Goal: Information Seeking & Learning: Learn about a topic

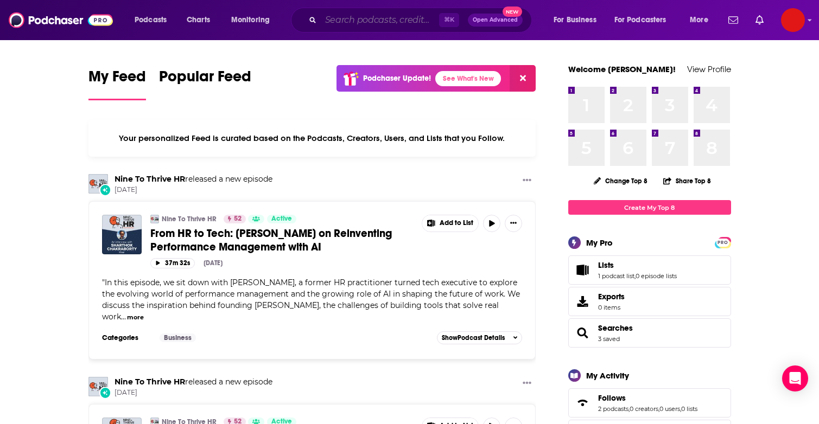
click at [406, 21] on input "Search podcasts, credits, & more..." at bounding box center [380, 19] width 118 height 17
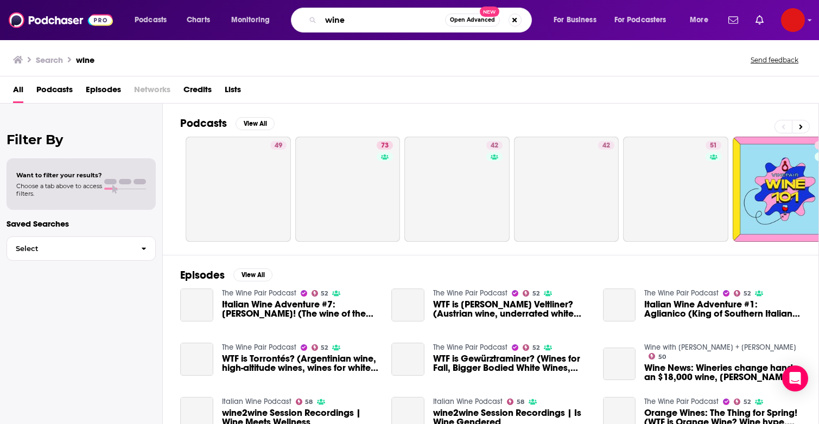
click at [324, 19] on input "wine" at bounding box center [383, 19] width 124 height 17
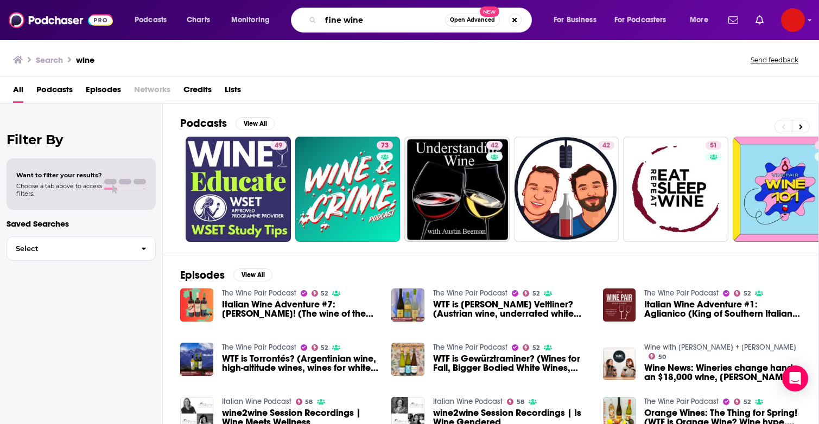
click at [377, 24] on input "fine wine" at bounding box center [383, 19] width 124 height 17
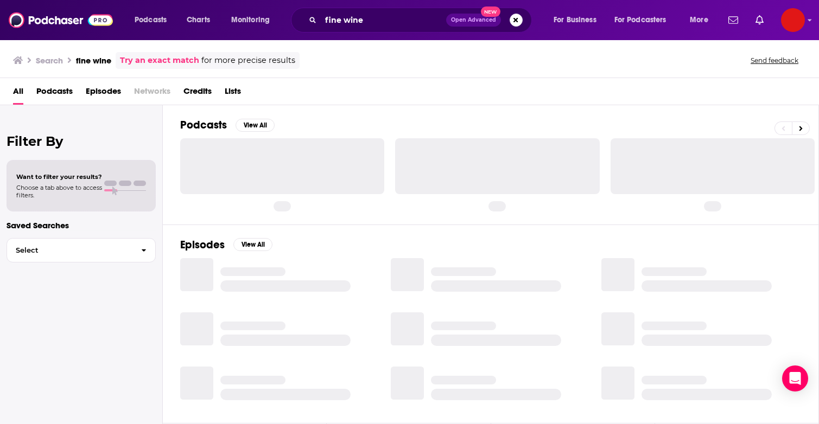
click at [61, 94] on span "Podcasts" at bounding box center [54, 94] width 36 height 22
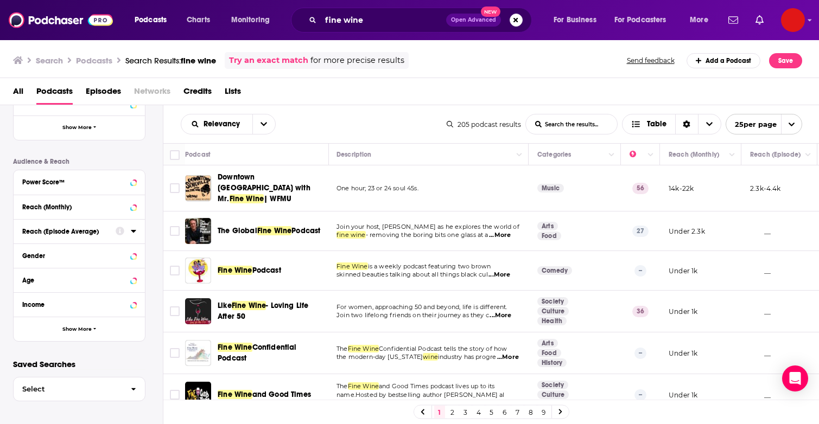
scroll to position [232, 0]
click at [57, 308] on div "Income" at bounding box center [65, 306] width 86 height 8
click at [24, 362] on icon at bounding box center [26, 362] width 7 height 5
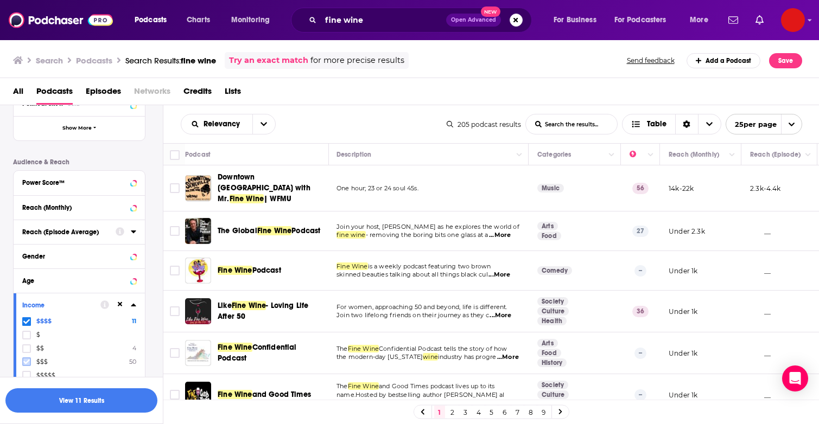
click at [26, 363] on icon at bounding box center [26, 362] width 7 height 5
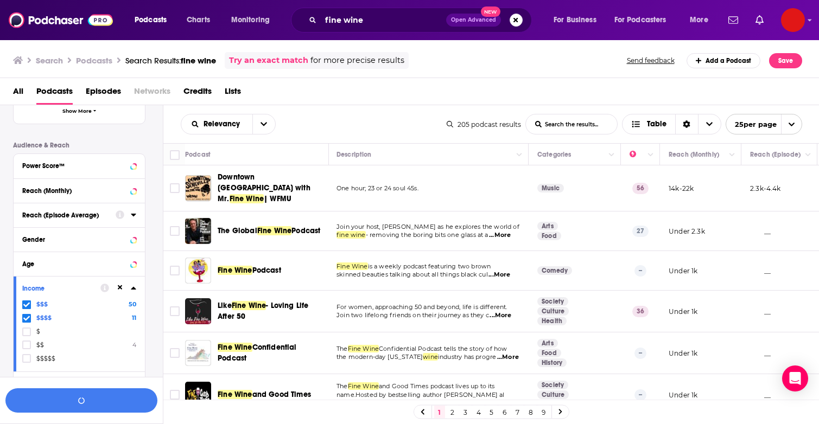
scroll to position [267, 0]
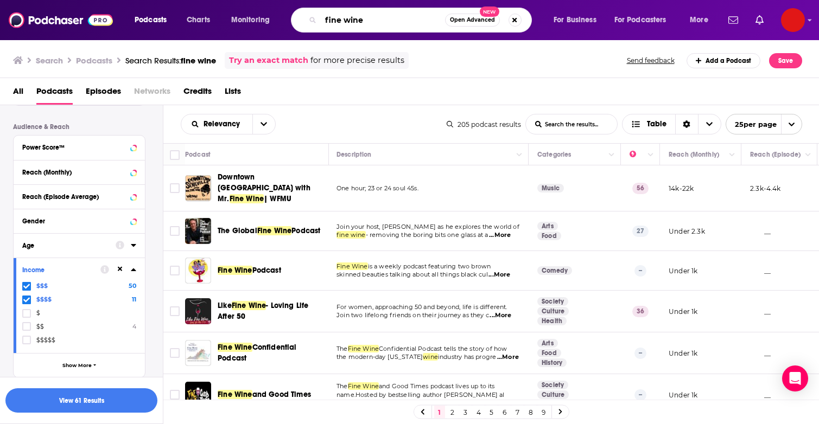
click at [328, 19] on input "fine wine" at bounding box center [383, 19] width 124 height 17
type input "wine"
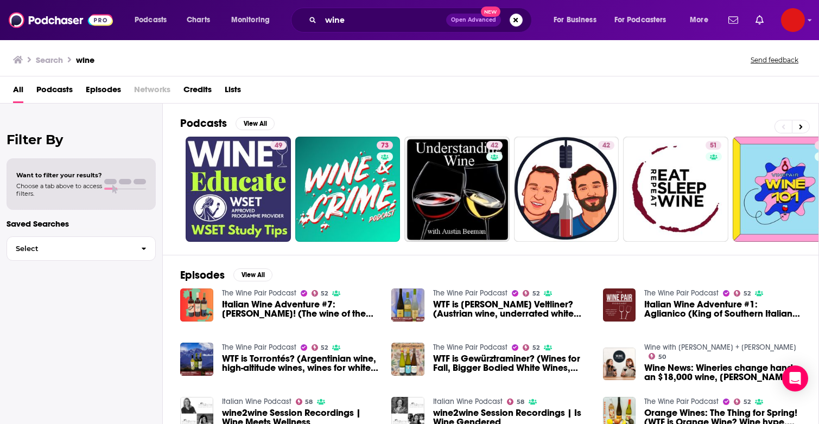
click at [56, 93] on span "Podcasts" at bounding box center [54, 92] width 36 height 22
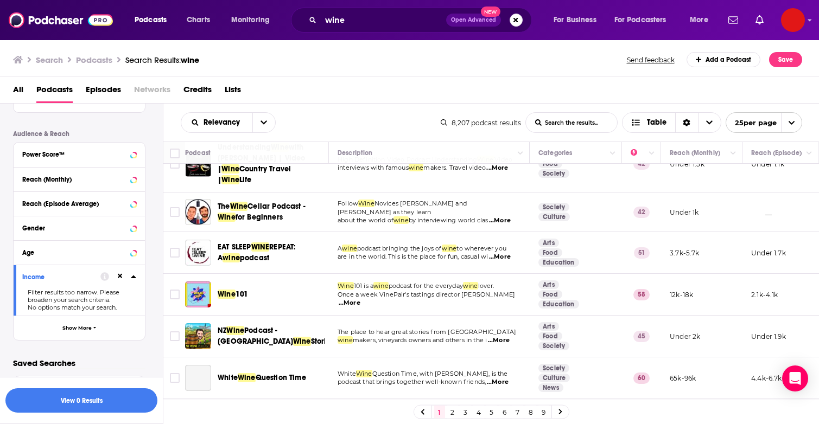
scroll to position [112, 0]
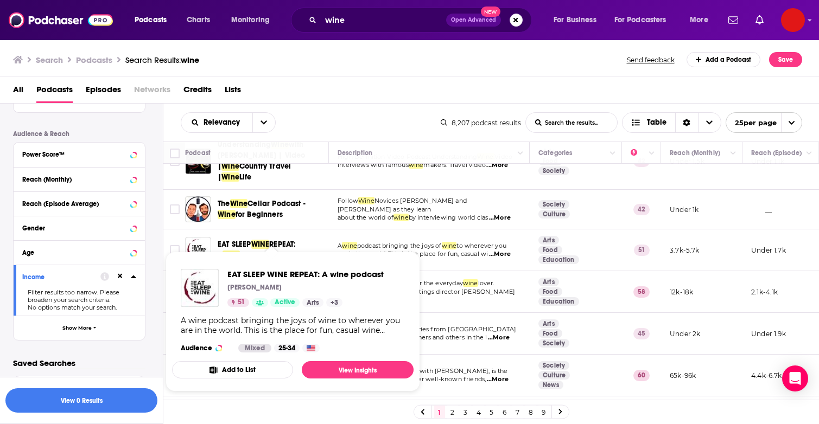
click at [265, 246] on span "EAT SLEEP WINE REPEAT: A wine podcast [PERSON_NAME] 51 Active Arts + 3 A wine p…" at bounding box center [293, 321] width 255 height 153
click at [330, 369] on link "View Insights" at bounding box center [358, 369] width 112 height 17
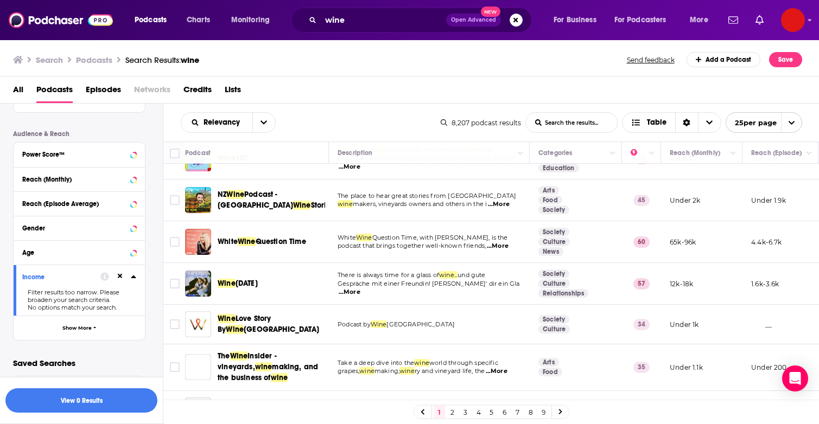
scroll to position [252, 0]
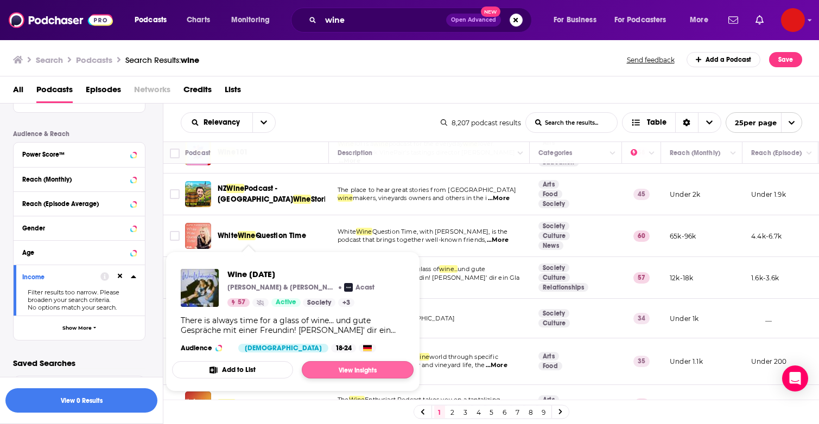
click at [339, 370] on link "View Insights" at bounding box center [358, 369] width 112 height 17
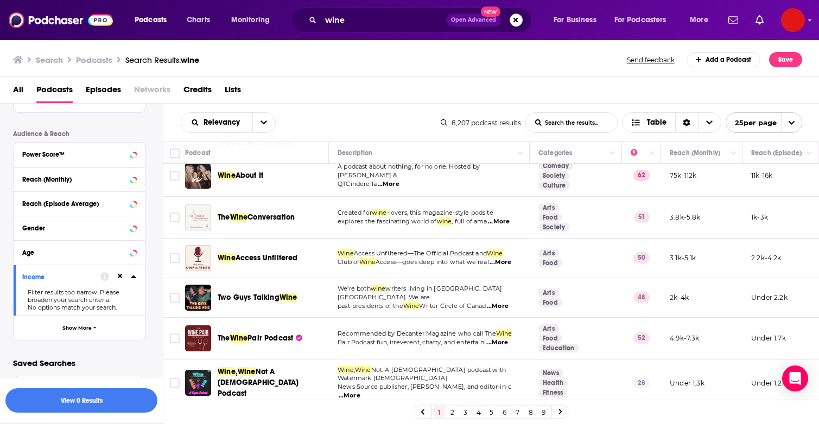
scroll to position [0, 0]
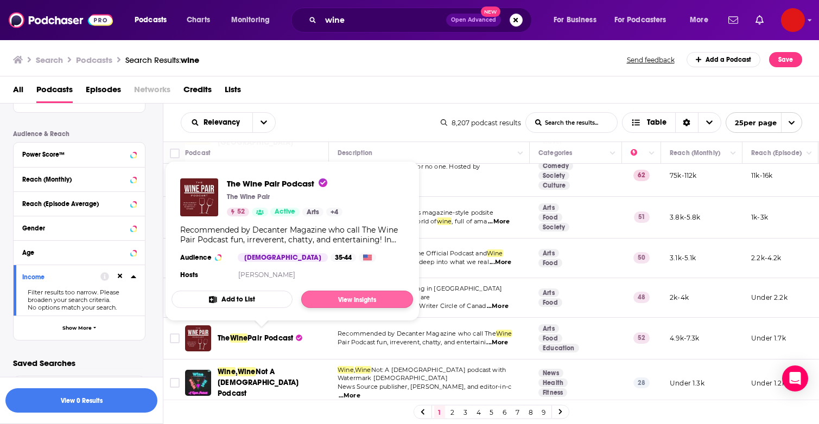
click at [328, 295] on link "View Insights" at bounding box center [357, 299] width 112 height 17
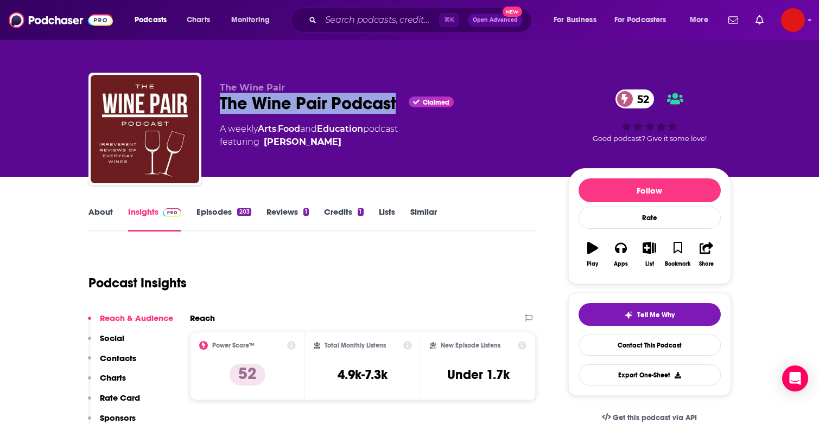
drag, startPoint x: 219, startPoint y: 102, endPoint x: 397, endPoint y: 115, distance: 178.5
click at [397, 115] on div "The Wine Pair The Wine Pair Podcast Claimed 52 A weekly Arts , Food and Educati…" at bounding box center [385, 126] width 331 height 87
copy h2 "The Wine Pair Podcast"
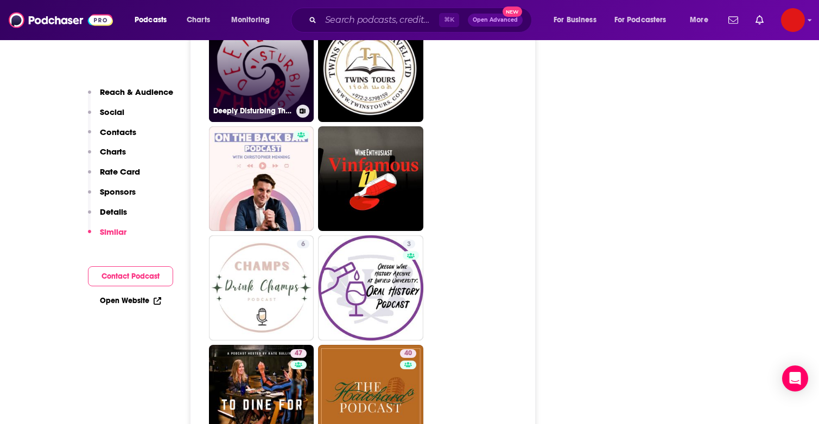
scroll to position [2279, 0]
